Goal: Task Accomplishment & Management: Manage account settings

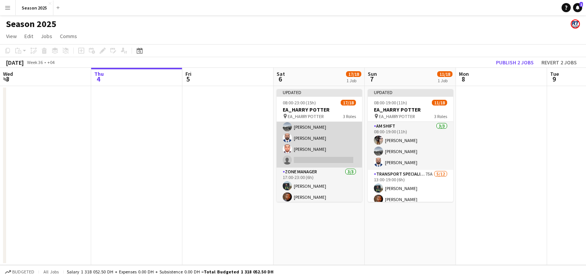
scroll to position [165, 0]
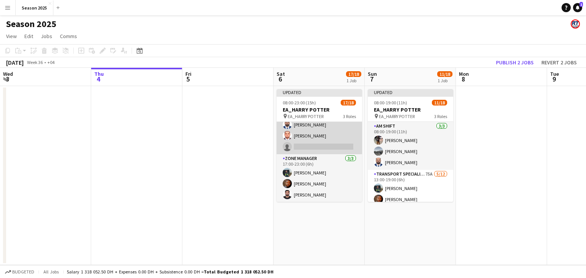
click at [325, 138] on app-card-role "Transport Specialists 75A [DATE] 17:00-23:00 (6h) [PERSON_NAME] Baloshi [PERSON…" at bounding box center [318, 81] width 85 height 148
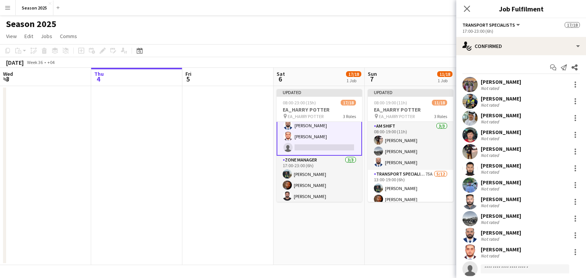
scroll to position [166, 0]
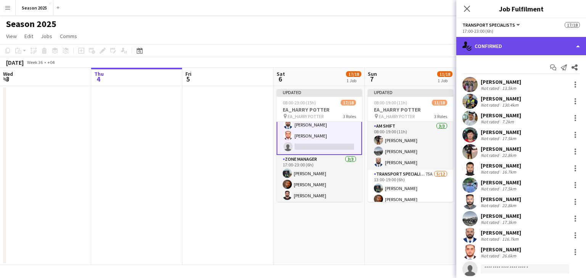
click at [517, 45] on div "single-neutral-actions-check-2 Confirmed" at bounding box center [521, 46] width 130 height 18
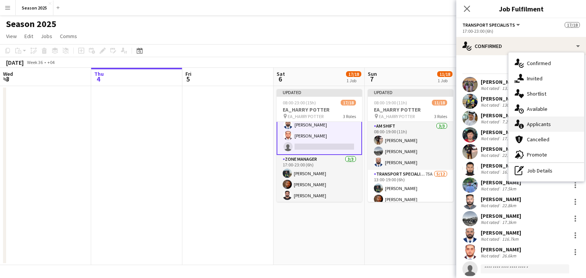
click at [548, 127] on span "Applicants" at bounding box center [539, 124] width 24 height 7
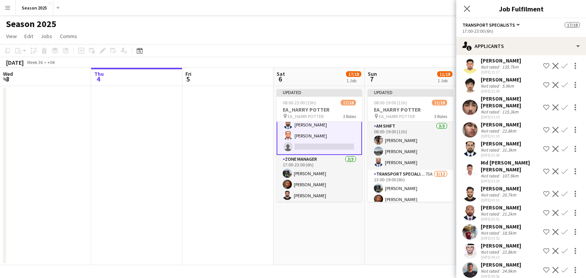
scroll to position [1321, 0]
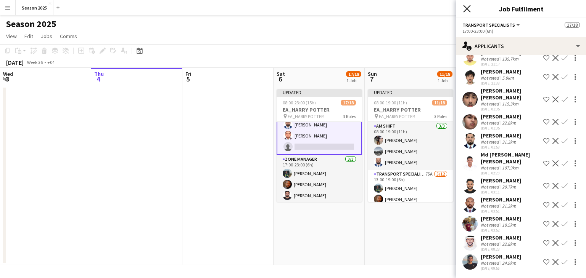
click at [465, 6] on icon "Close pop-in" at bounding box center [466, 8] width 7 height 7
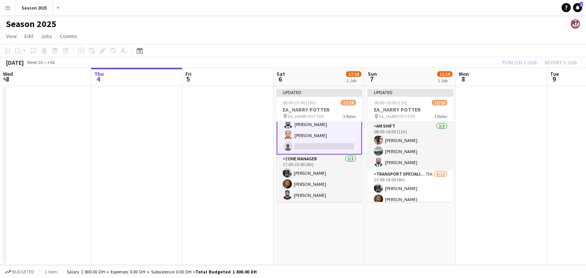
scroll to position [14, 0]
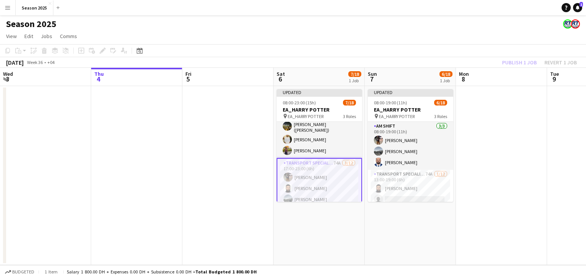
drag, startPoint x: 343, startPoint y: 140, endPoint x: 224, endPoint y: 145, distance: 119.1
click at [214, 145] on app-date-cell at bounding box center [227, 175] width 91 height 179
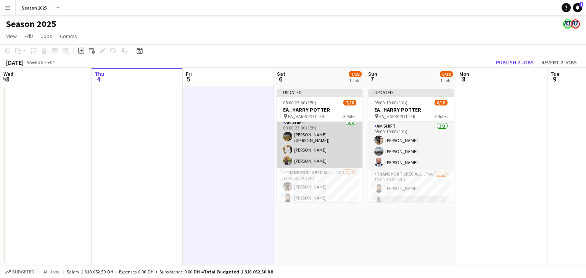
scroll to position [0, 0]
click at [320, 161] on app-card-role "AM SHIFT [DATE] 08:00-23:00 (15h) [PERSON_NAME] ([PERSON_NAME]) [PERSON_NAME] […" at bounding box center [319, 147] width 85 height 50
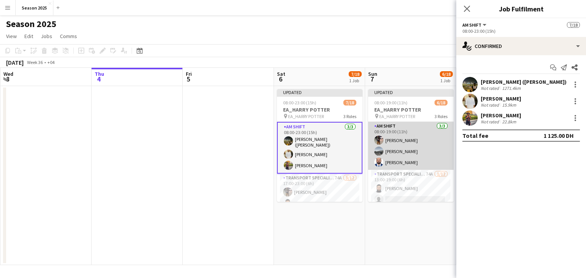
click at [404, 157] on app-card-role "AM SHIFT [DATE] 08:00-19:00 (11h) [PERSON_NAME] [PERSON_NAME] [PERSON_NAME]" at bounding box center [410, 146] width 85 height 48
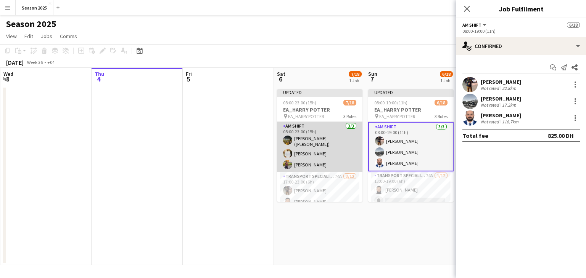
click at [309, 156] on app-card-role "AM SHIFT [DATE] 08:00-23:00 (15h) [PERSON_NAME] ([PERSON_NAME]) [PERSON_NAME] […" at bounding box center [319, 147] width 85 height 50
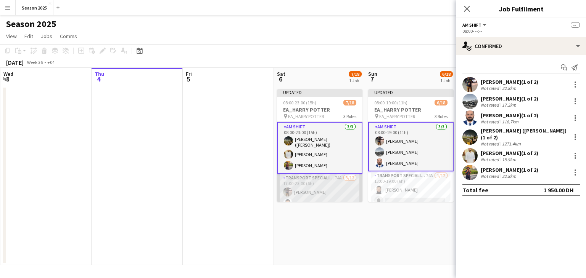
click at [317, 194] on app-card-role "Transport Specialists 74A [DATE] 17:00-23:00 (6h) [PERSON_NAME] [PERSON_NAME] […" at bounding box center [319, 248] width 85 height 148
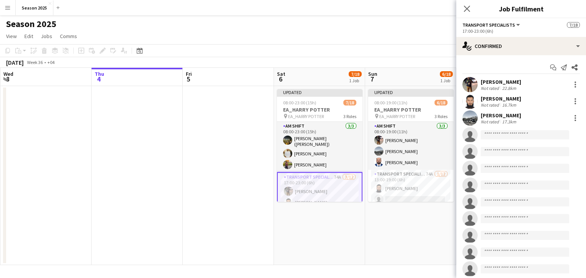
scroll to position [0, 183]
click at [247, 102] on app-date-cell at bounding box center [226, 175] width 91 height 179
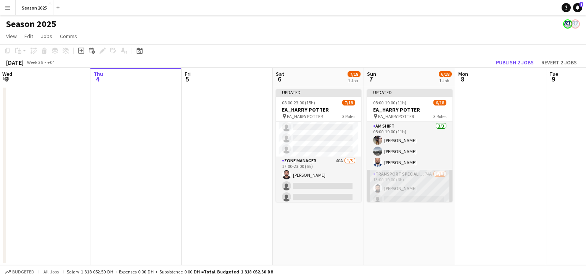
scroll to position [163, 0]
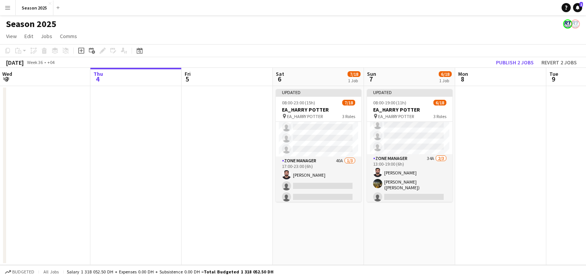
click at [259, 161] on app-date-cell at bounding box center [226, 175] width 91 height 179
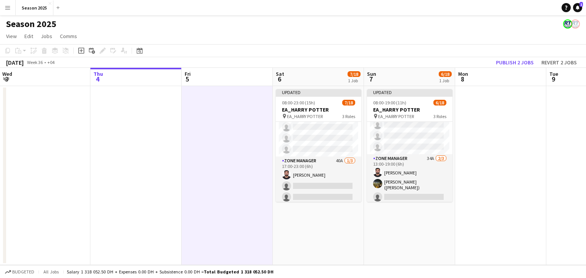
click at [479, 160] on app-date-cell at bounding box center [500, 175] width 91 height 179
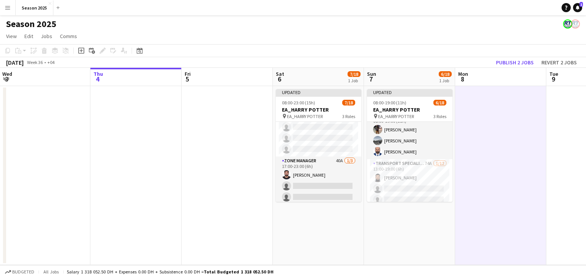
scroll to position [0, 0]
